Goal: Transaction & Acquisition: Download file/media

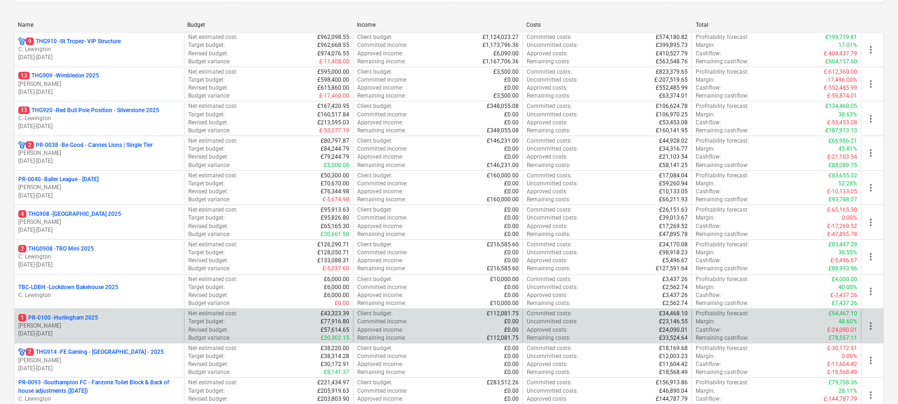
scroll to position [177, 0]
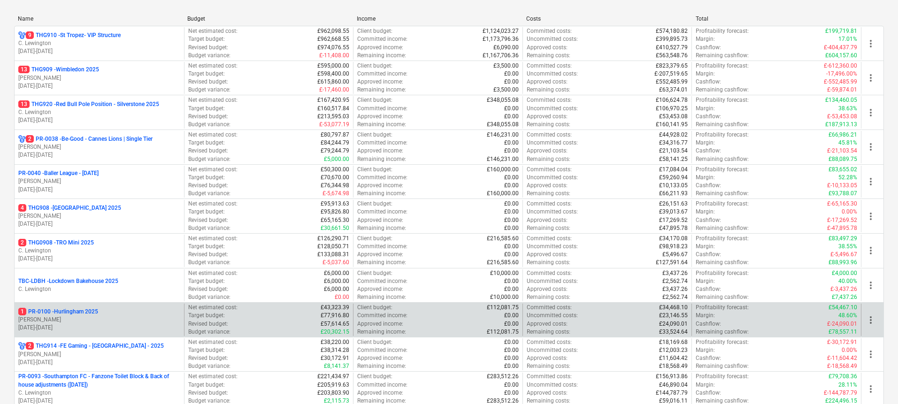
click at [100, 312] on div "1 PR-0100 - Hurlingham 2025" at bounding box center [99, 312] width 162 height 8
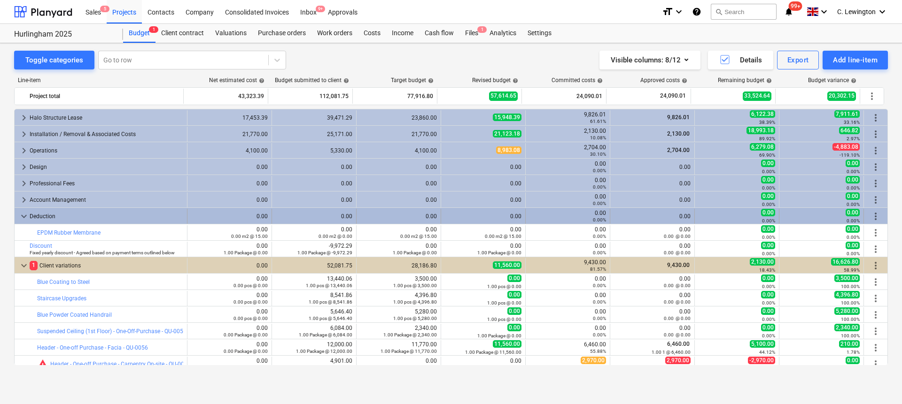
click at [22, 214] on span "keyboard_arrow_down" at bounding box center [23, 216] width 11 height 11
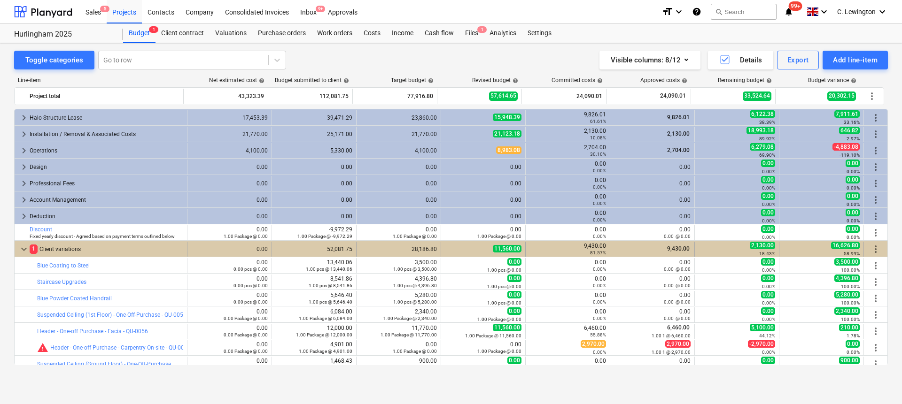
click at [24, 250] on span "keyboard_arrow_down" at bounding box center [23, 249] width 11 height 11
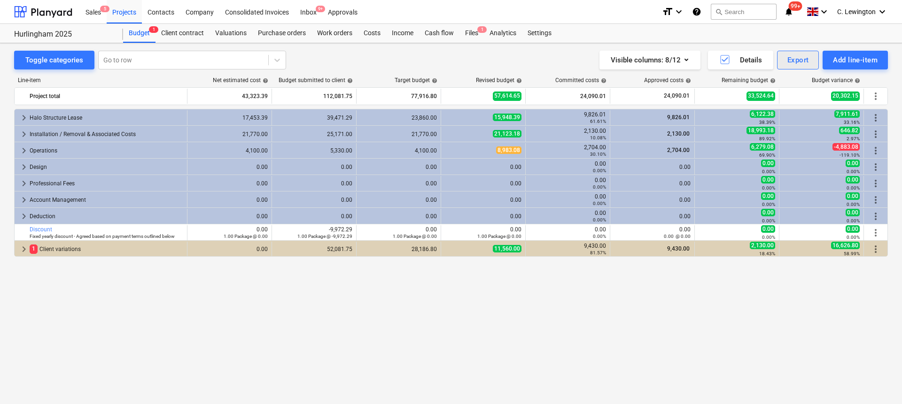
click at [795, 64] on div "Export" at bounding box center [798, 60] width 22 height 12
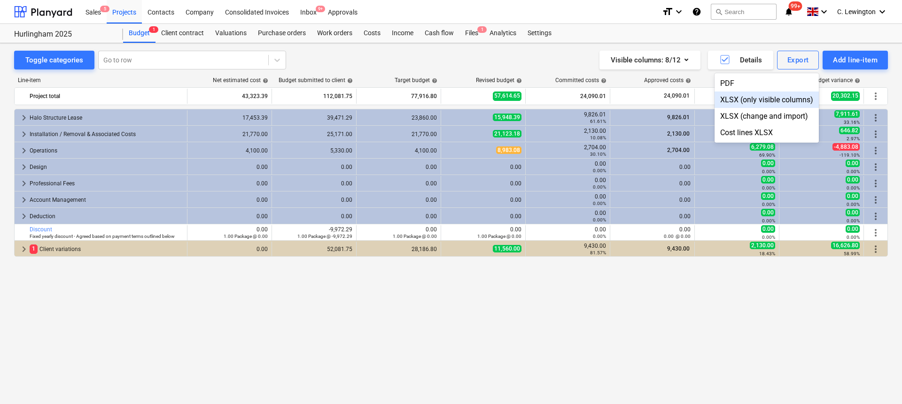
click at [740, 98] on div "XLSX (only visible columns)" at bounding box center [766, 100] width 104 height 16
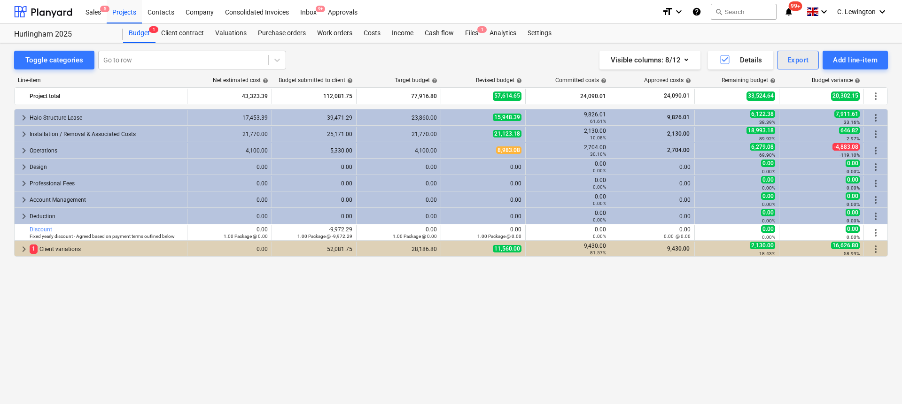
click at [795, 61] on div "Export" at bounding box center [798, 60] width 22 height 12
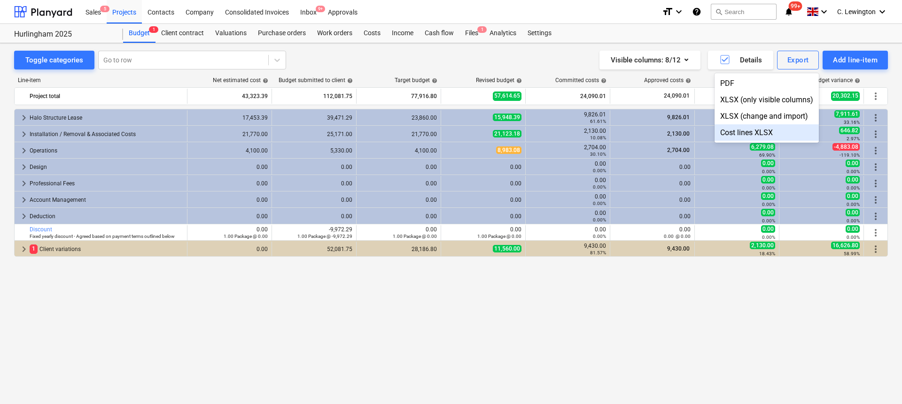
click at [753, 130] on div "Cost lines XLSX" at bounding box center [766, 132] width 104 height 16
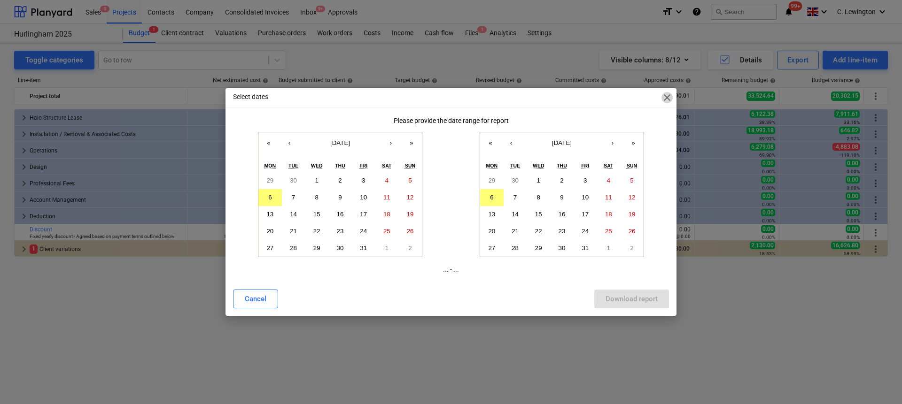
click at [670, 100] on span "close" at bounding box center [666, 97] width 11 height 11
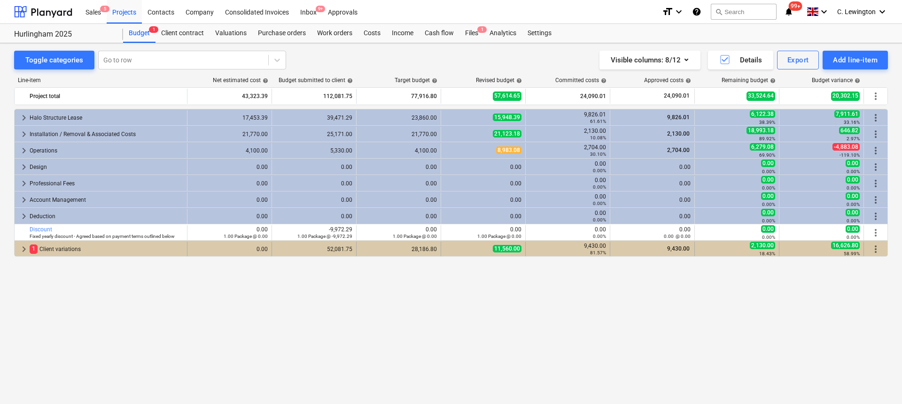
click at [20, 250] on span "keyboard_arrow_right" at bounding box center [23, 249] width 11 height 11
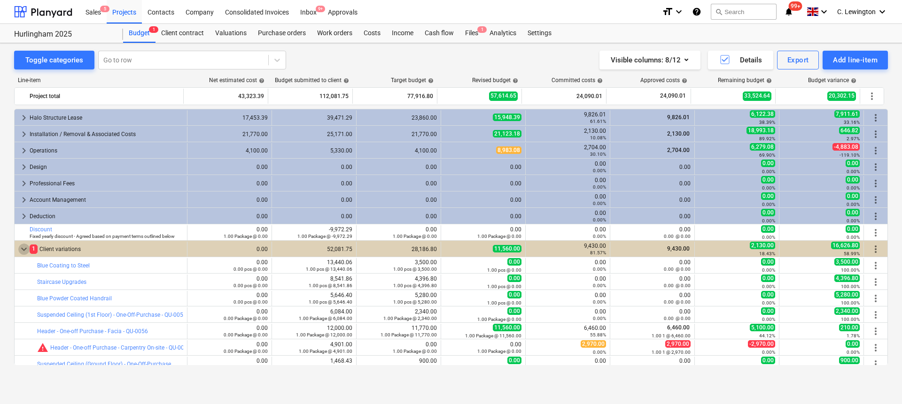
click at [20, 250] on span "keyboard_arrow_down" at bounding box center [23, 249] width 11 height 11
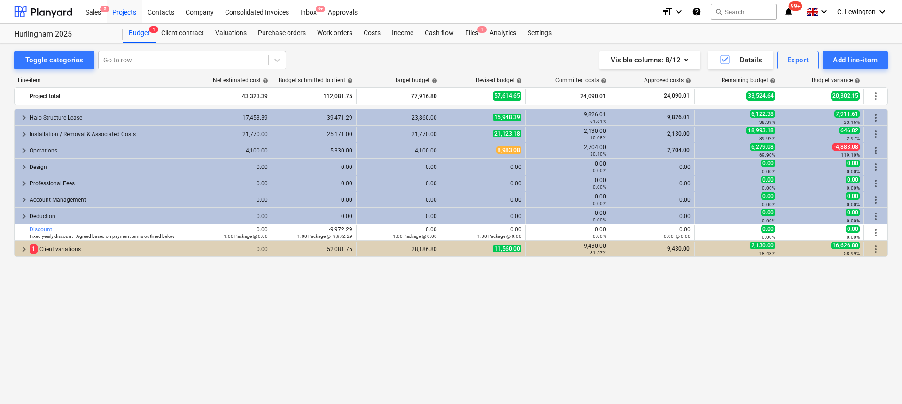
click at [20, 250] on span "keyboard_arrow_right" at bounding box center [23, 249] width 11 height 11
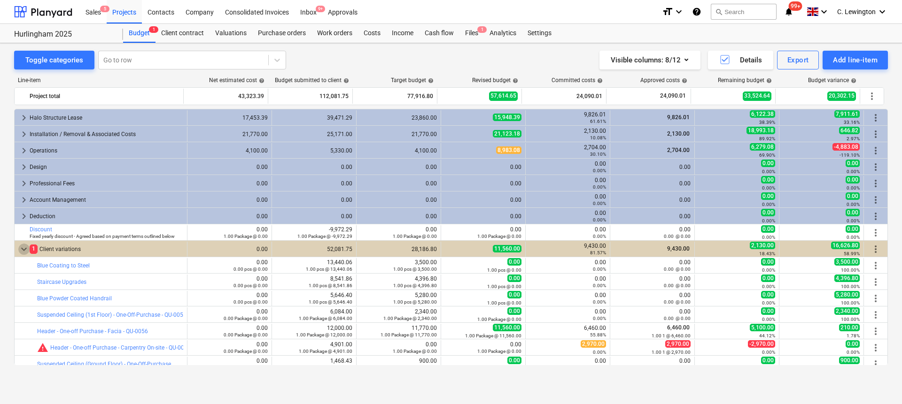
click at [20, 250] on span "keyboard_arrow_down" at bounding box center [23, 249] width 11 height 11
